Goal: Register for event/course

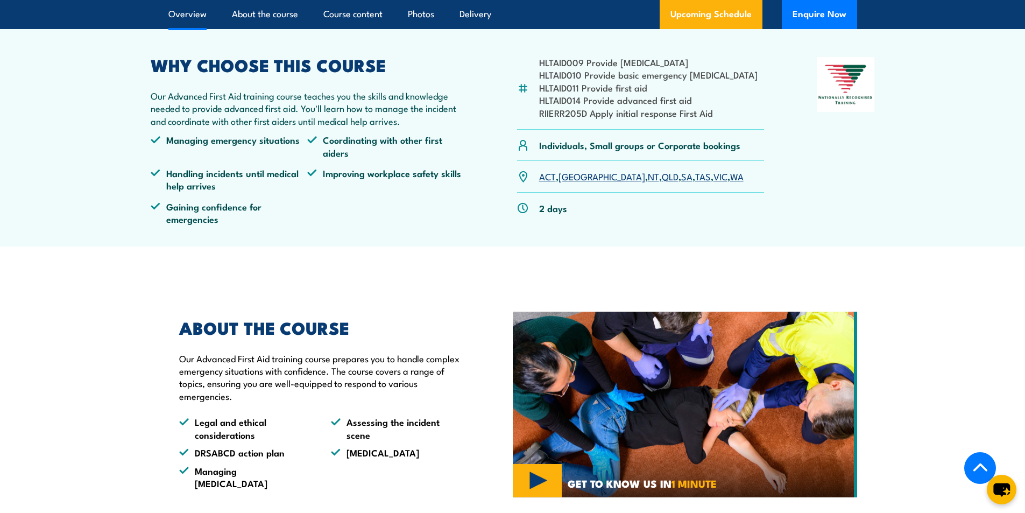
click at [681, 179] on link "SA" at bounding box center [686, 176] width 11 height 13
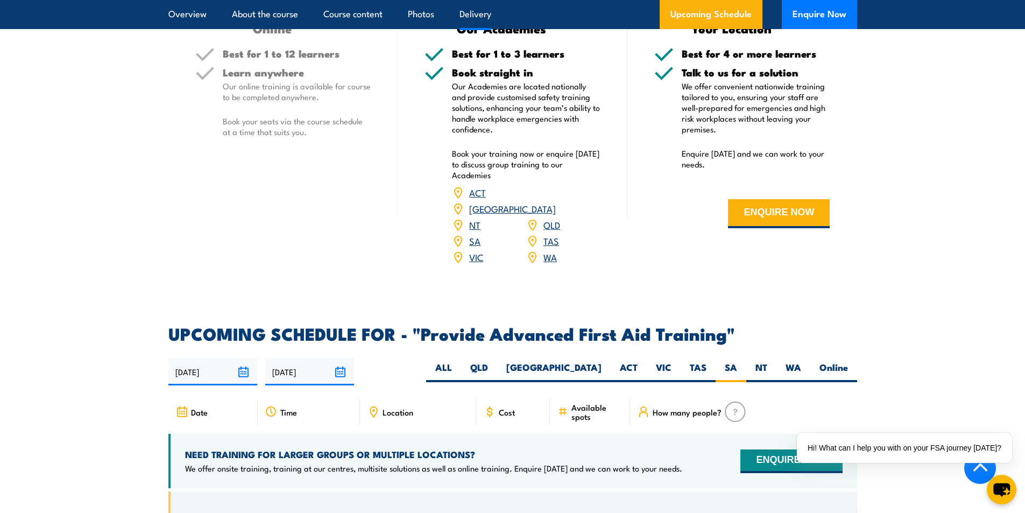
scroll to position [1170, 0]
